Goal: Transaction & Acquisition: Obtain resource

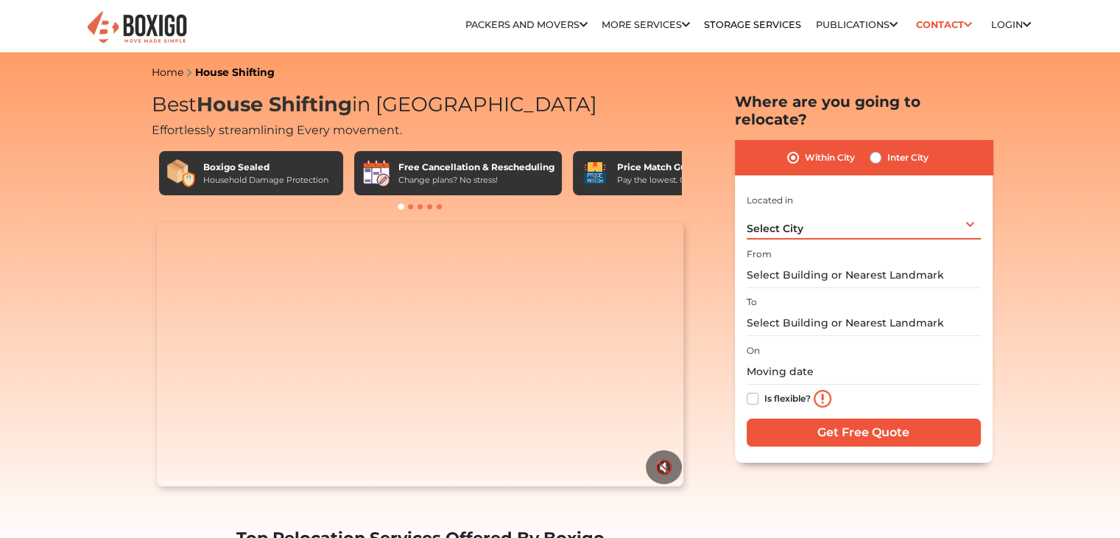
click at [857, 216] on div "Select City Select City [GEOGRAPHIC_DATA] [GEOGRAPHIC_DATA] [GEOGRAPHIC_DATA] […" at bounding box center [864, 223] width 234 height 31
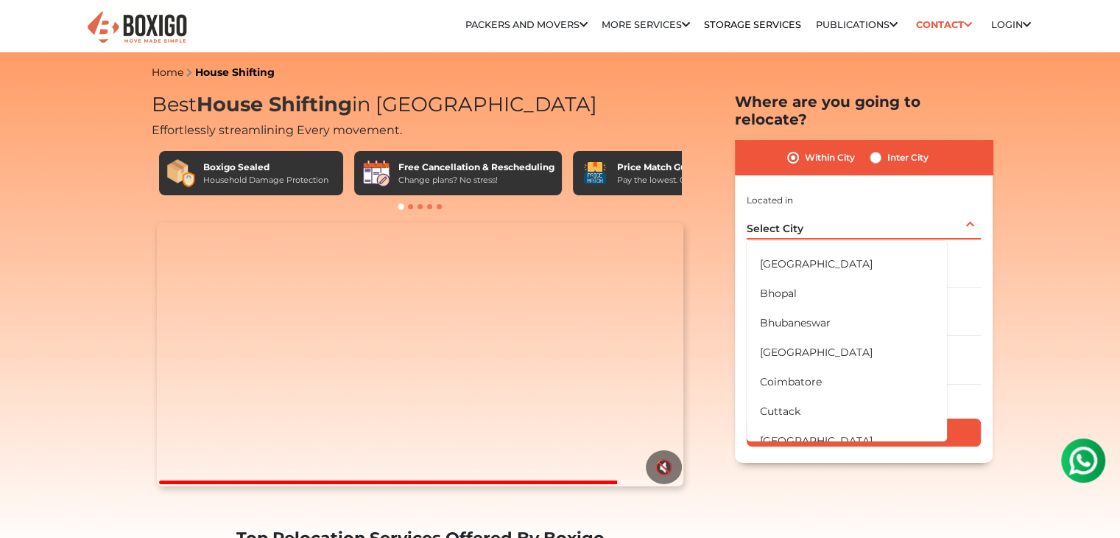
scroll to position [50, 0]
click at [931, 208] on div "Select City Select City Bangalore Bengaluru Bhopal Bhubaneswar Chennai Coimbato…" at bounding box center [864, 223] width 234 height 31
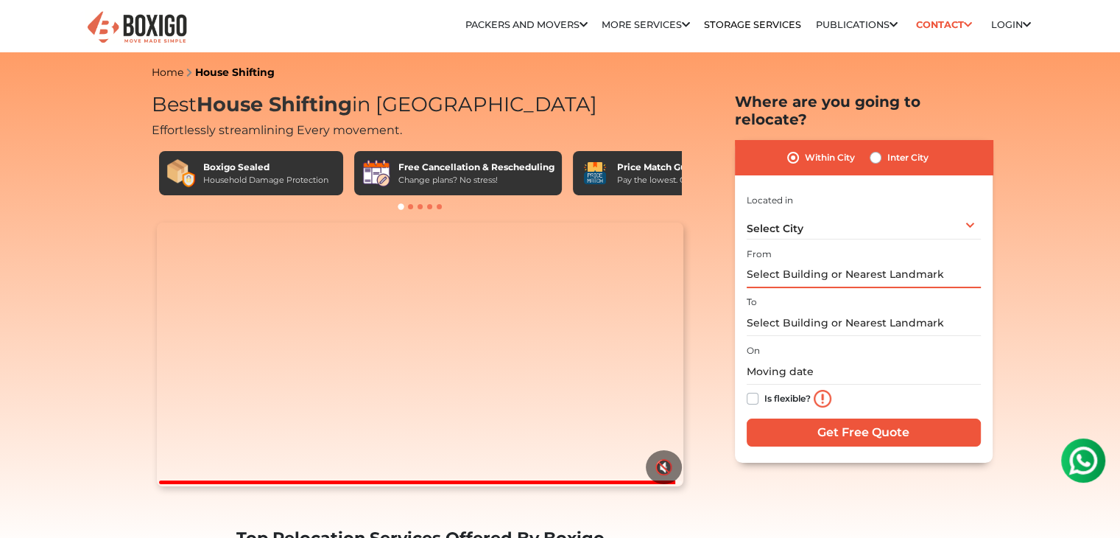
click at [866, 263] on input "text" at bounding box center [864, 275] width 234 height 26
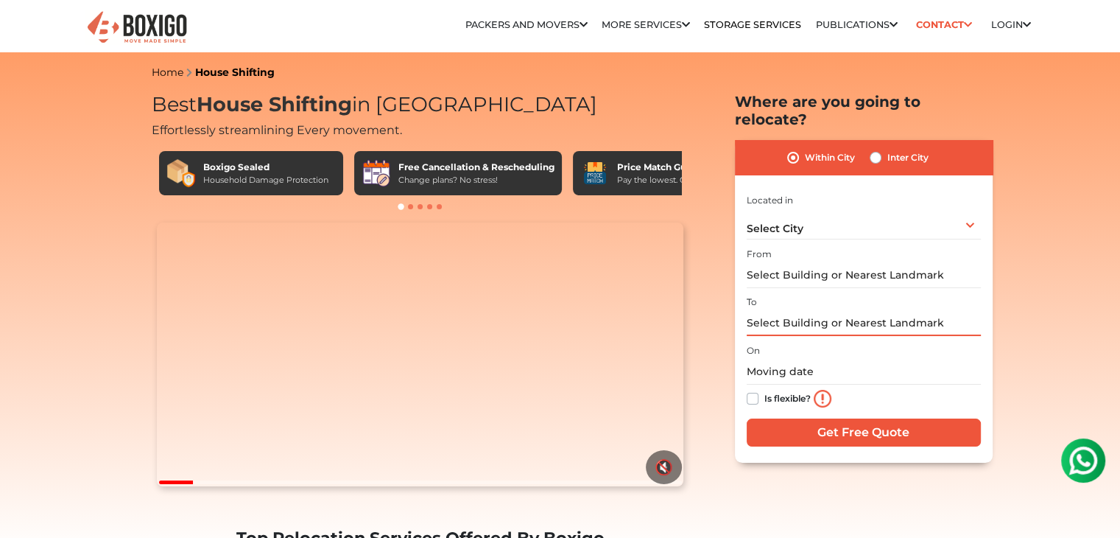
click at [860, 310] on input "text" at bounding box center [864, 323] width 234 height 26
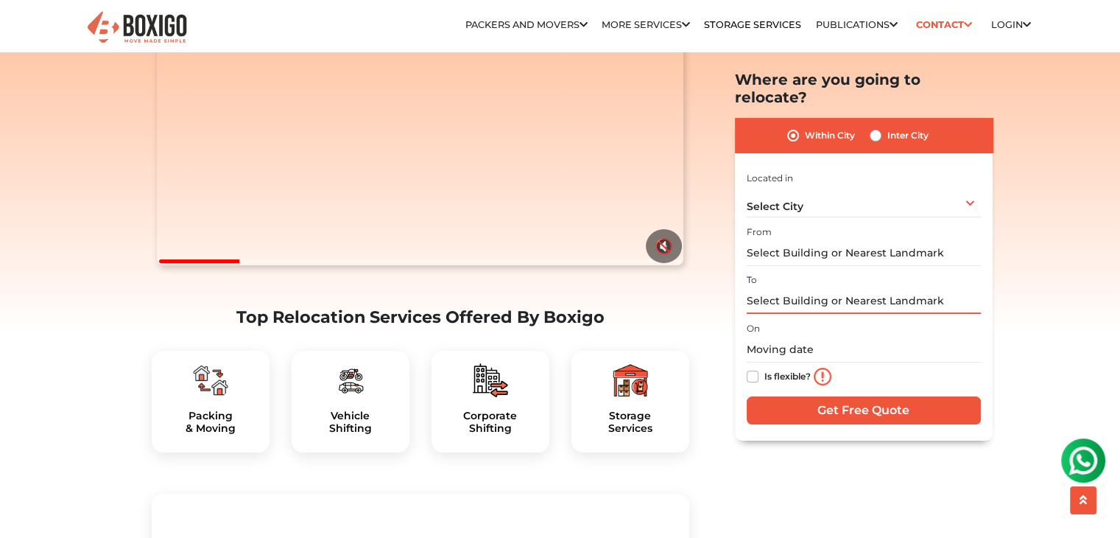
scroll to position [0, 0]
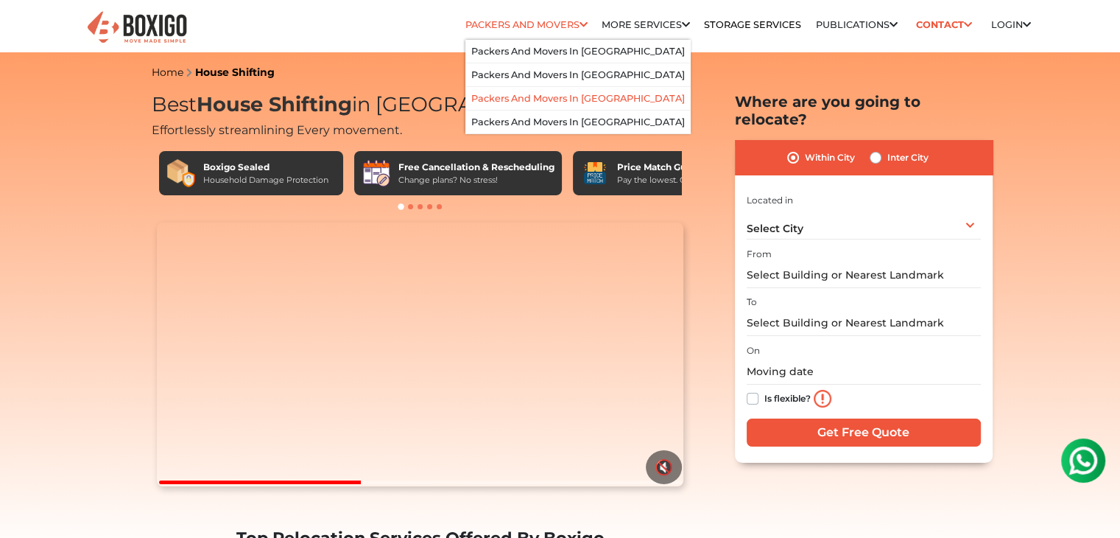
click at [539, 107] on li "Packers and Movers in [GEOGRAPHIC_DATA]" at bounding box center [577, 99] width 225 height 24
click at [539, 104] on link "Packers and Movers in [GEOGRAPHIC_DATA]" at bounding box center [578, 98] width 214 height 11
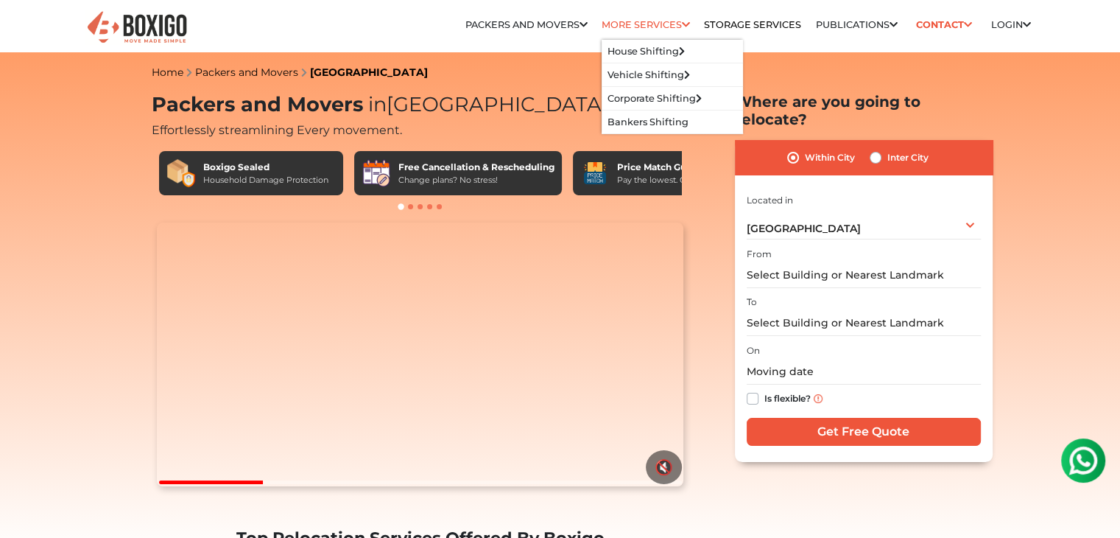
click at [652, 29] on link "More services" at bounding box center [646, 24] width 88 height 11
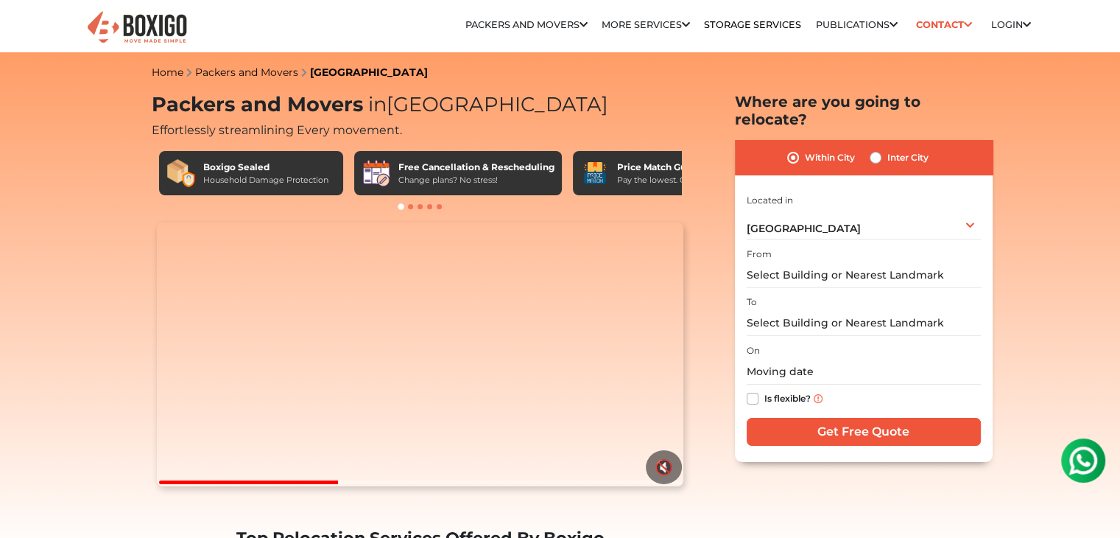
click at [1084, 457] on img at bounding box center [1083, 460] width 29 height 29
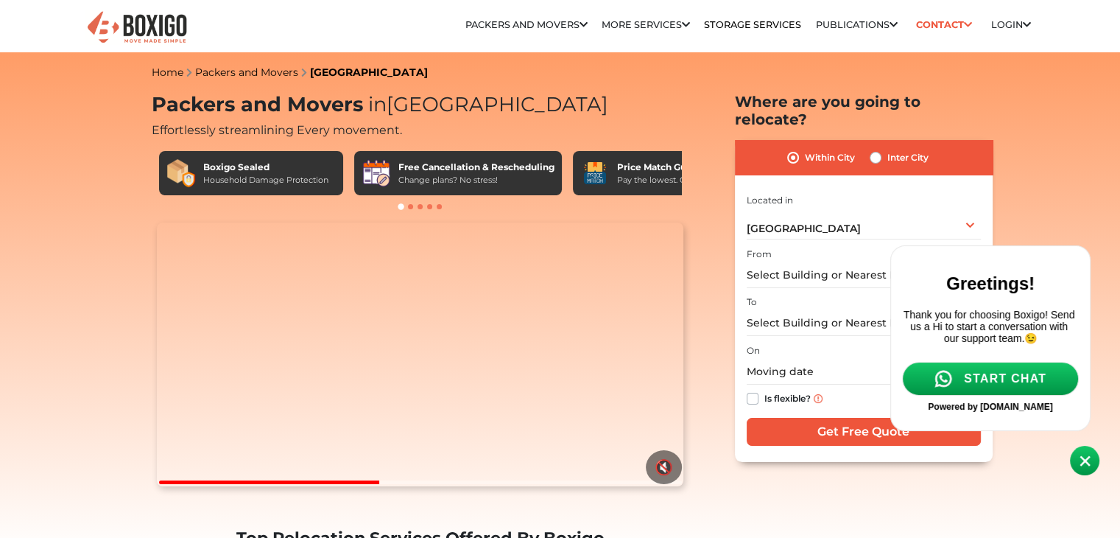
click at [1079, 127] on body at bounding box center [998, 287] width 216 height 393
click at [999, 208] on body at bounding box center [998, 287] width 216 height 393
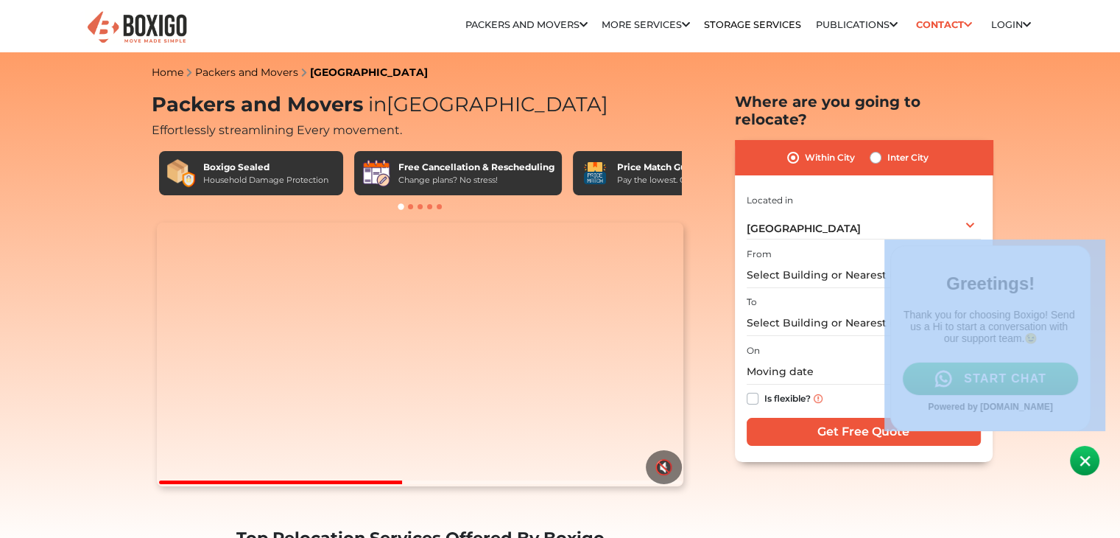
click at [999, 208] on body at bounding box center [998, 287] width 216 height 393
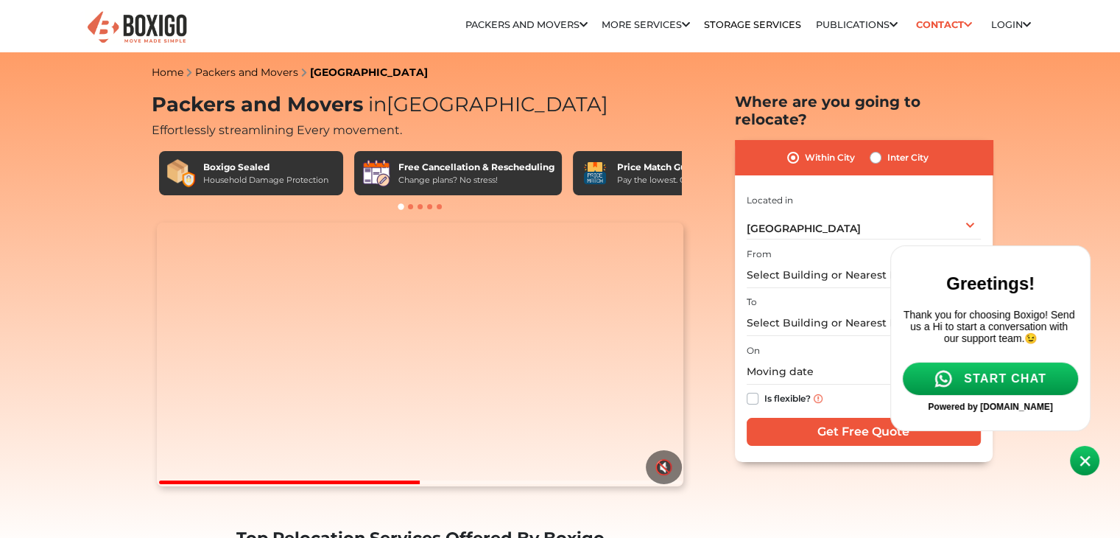
click at [1075, 220] on body at bounding box center [998, 287] width 216 height 393
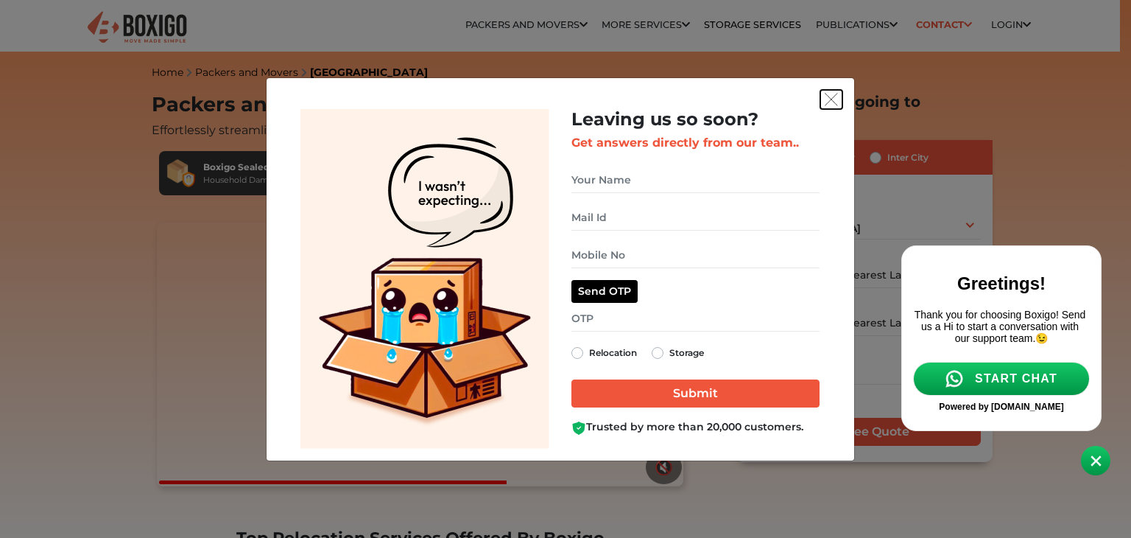
click at [827, 91] on button "get free quote dialog" at bounding box center [831, 99] width 22 height 19
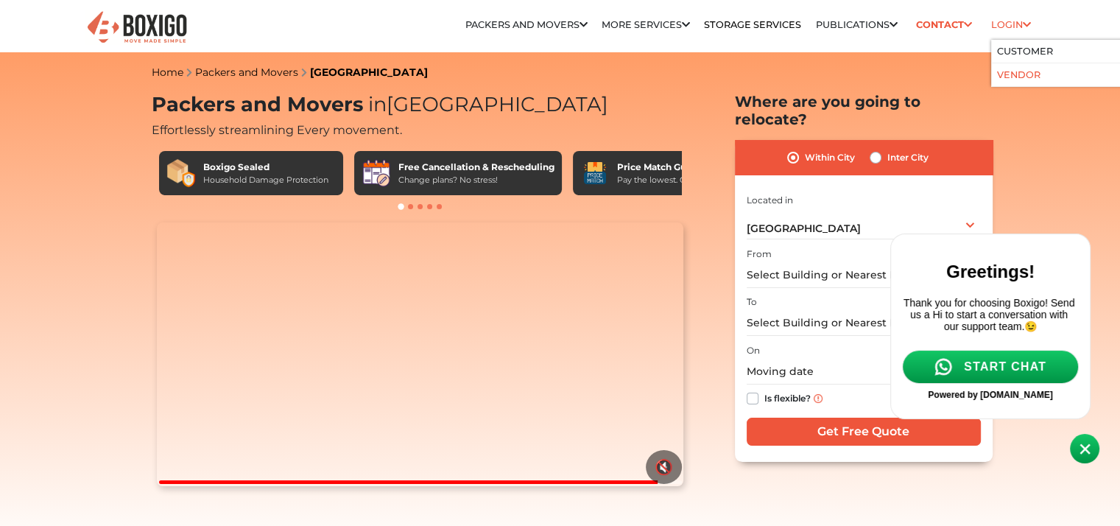
click at [1016, 69] on link "Vendor" at bounding box center [1018, 74] width 43 height 11
